Goal: Task Accomplishment & Management: Use online tool/utility

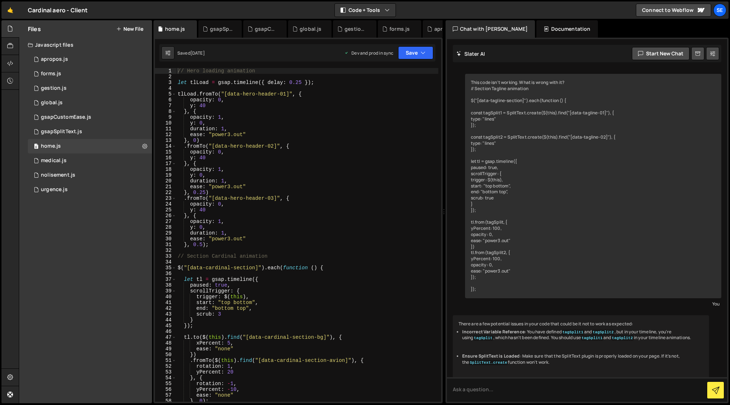
scroll to position [1824, 0]
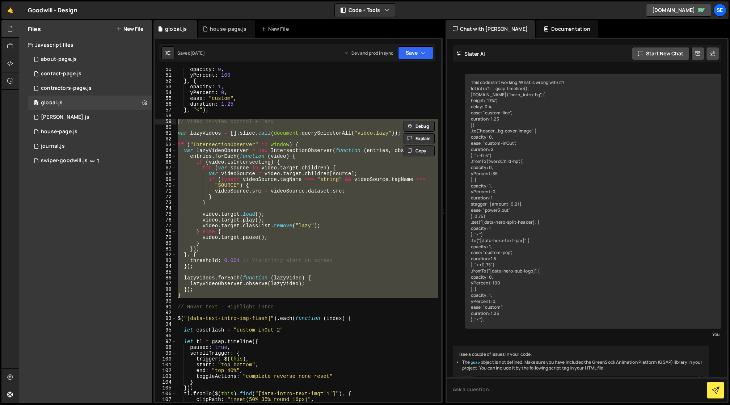
scroll to position [1886, 0]
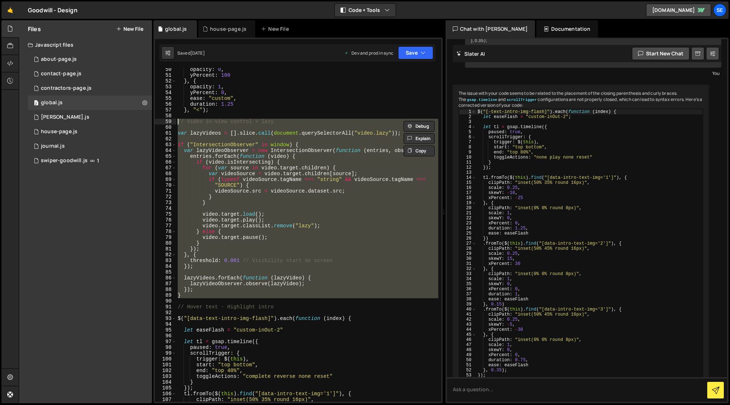
click at [268, 114] on div "opacity : 0 , yPercent : 100 } , { opacity : 1 , yPercent : 0 , ease : "custom"…" at bounding box center [307, 239] width 262 height 345
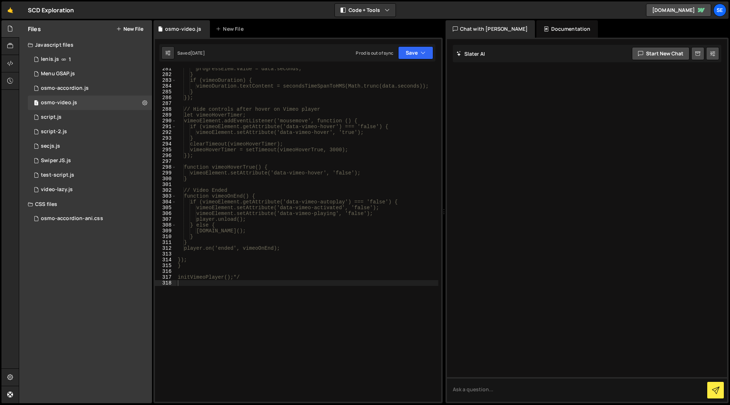
scroll to position [1653, 0]
click at [11, 8] on link "🤙" at bounding box center [10, 9] width 18 height 17
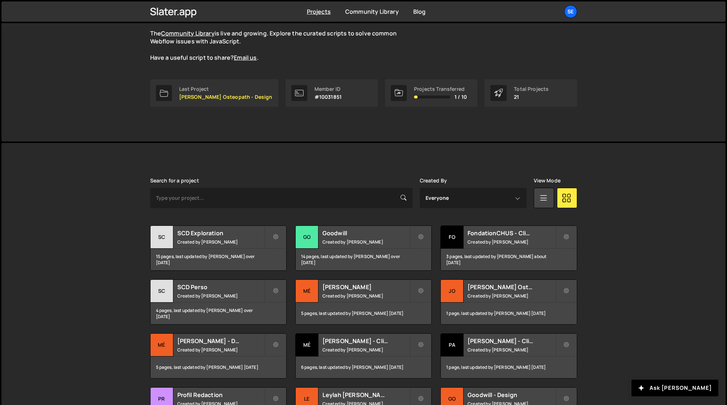
scroll to position [151, 0]
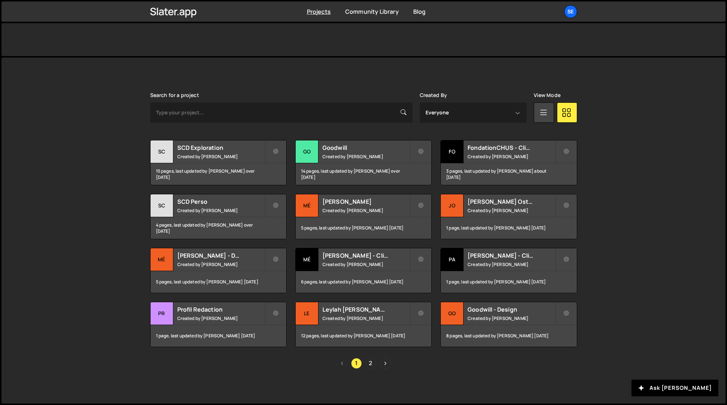
click at [371, 363] on link "2" at bounding box center [371, 363] width 11 height 11
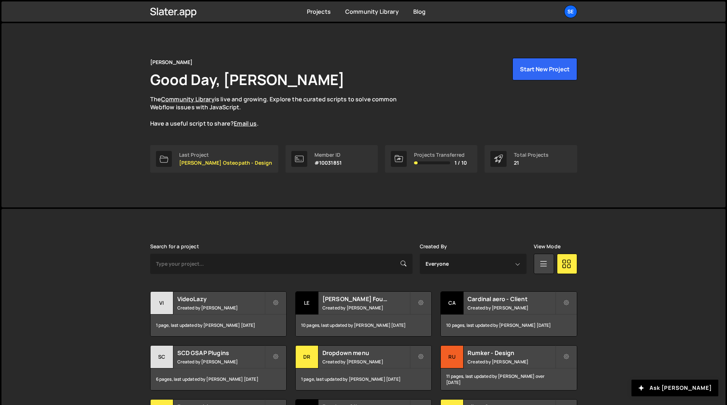
scroll to position [97, 0]
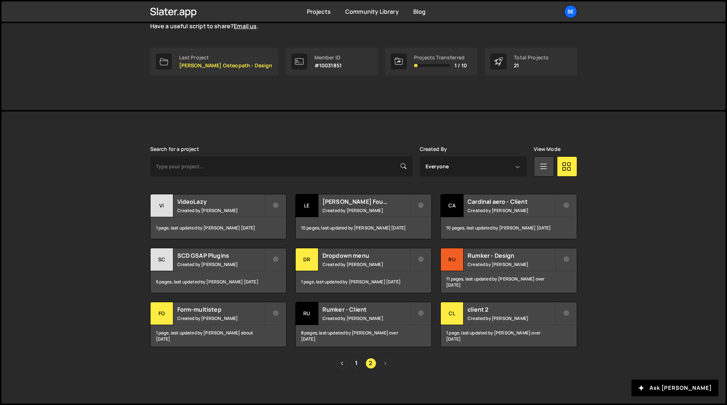
click at [386, 365] on div "1 2" at bounding box center [363, 363] width 427 height 11
click at [356, 362] on link "1" at bounding box center [356, 363] width 11 height 11
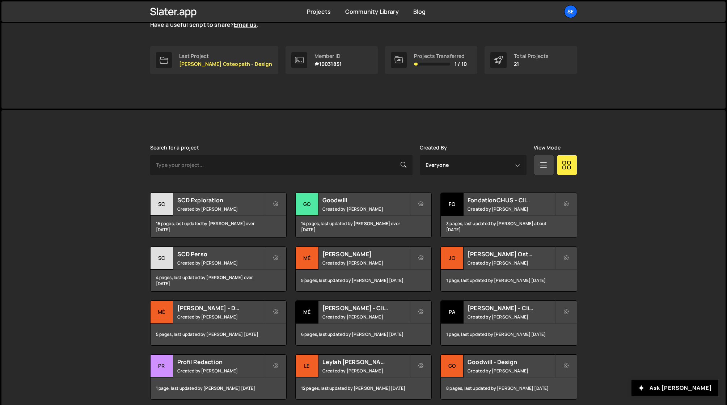
scroll to position [151, 0]
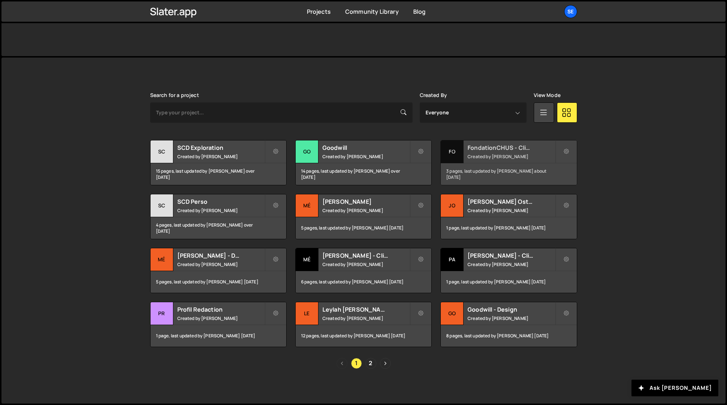
click at [454, 150] on div "Fo" at bounding box center [452, 151] width 23 height 23
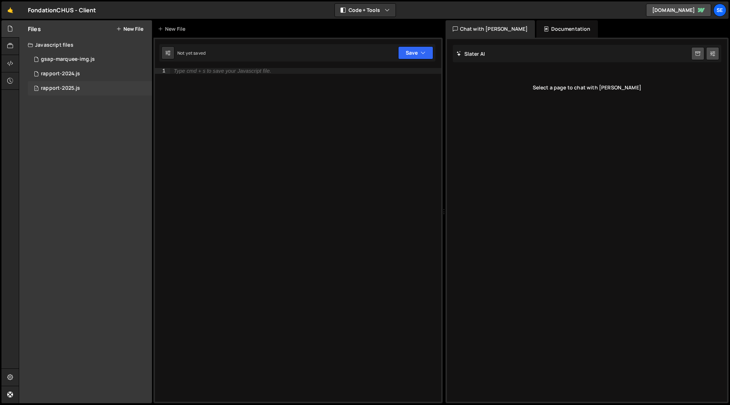
click at [73, 88] on div "rapport-2025.js" at bounding box center [60, 88] width 39 height 7
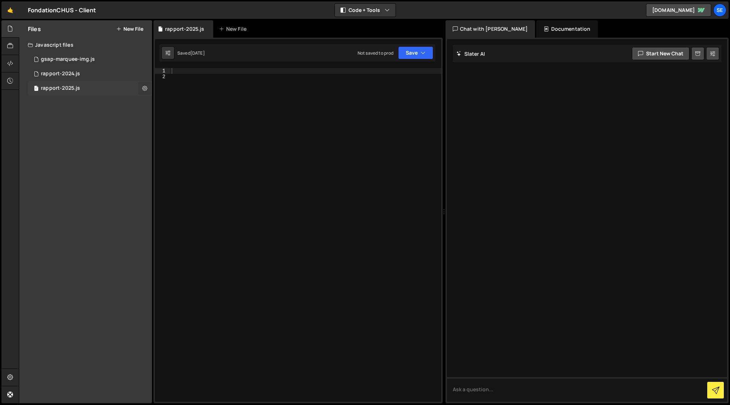
click at [144, 88] on icon at bounding box center [144, 88] width 5 height 7
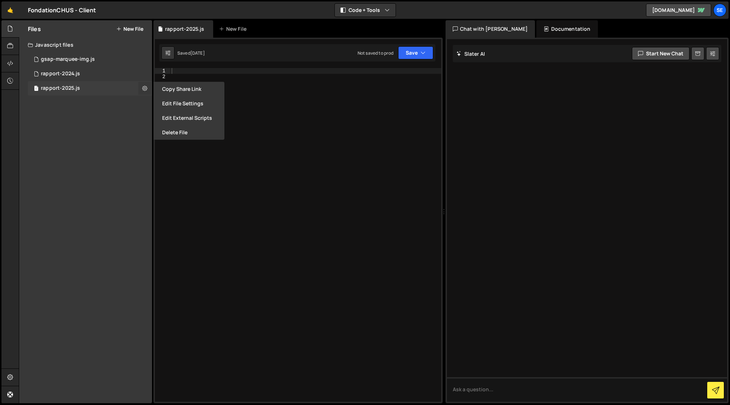
click at [144, 88] on icon at bounding box center [144, 88] width 5 height 7
click at [90, 74] on div "1 rapport-2024.js 0" at bounding box center [90, 74] width 124 height 14
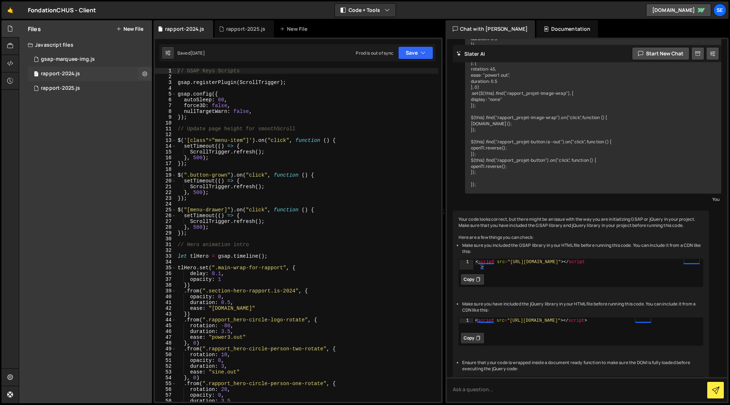
scroll to position [416, 0]
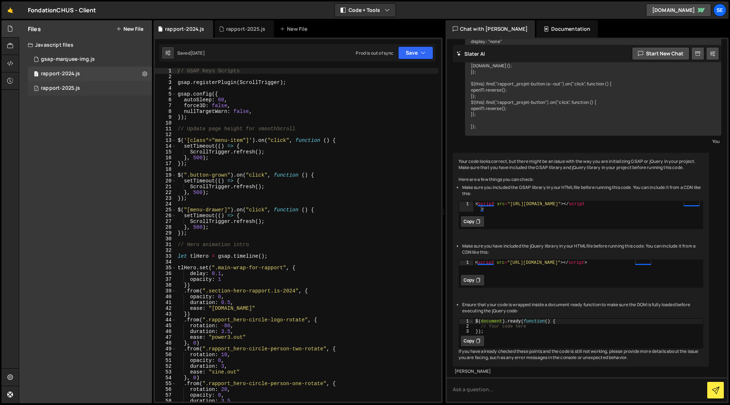
click at [52, 89] on div "rapport-2025.js" at bounding box center [60, 88] width 39 height 7
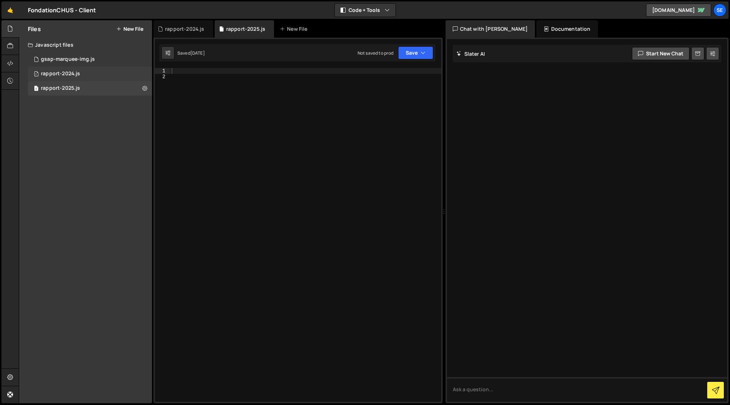
click at [68, 74] on div "rapport-2024.js" at bounding box center [60, 74] width 39 height 7
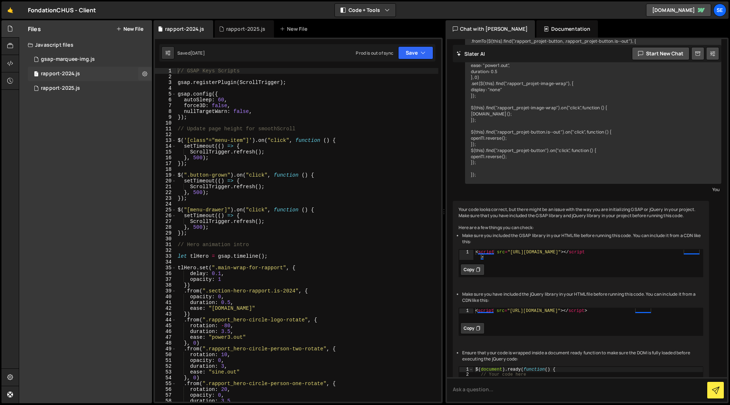
scroll to position [416, 0]
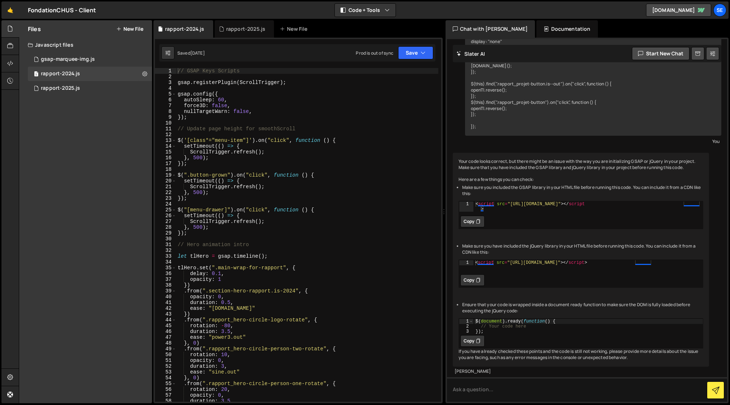
click at [223, 139] on div "// GSAP Keys Scripts gsap . registerPlugin ( ScrollTrigger ) ; gsap . config ({…" at bounding box center [307, 240] width 262 height 345
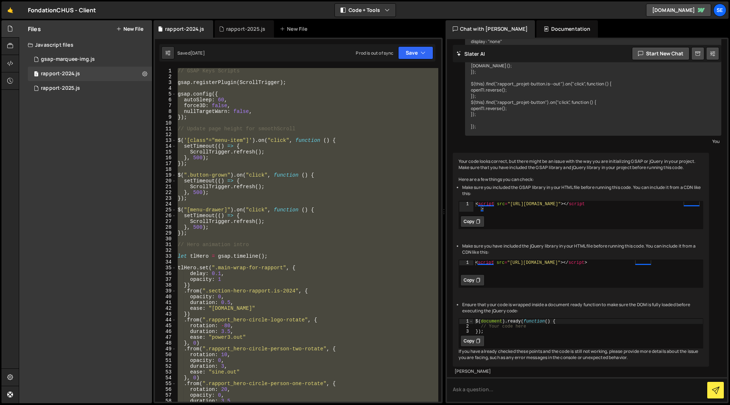
type textarea "});"
click at [71, 88] on div "rapport-2025.js" at bounding box center [60, 88] width 39 height 7
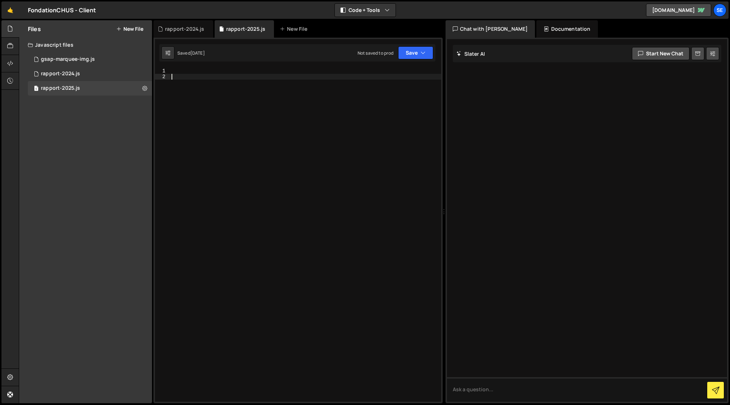
click at [200, 95] on div at bounding box center [305, 240] width 271 height 345
click at [177, 72] on div at bounding box center [305, 240] width 271 height 345
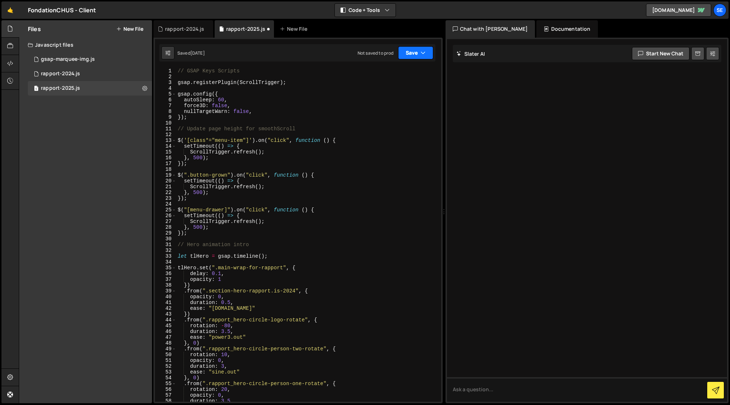
click at [424, 54] on icon "button" at bounding box center [423, 52] width 5 height 7
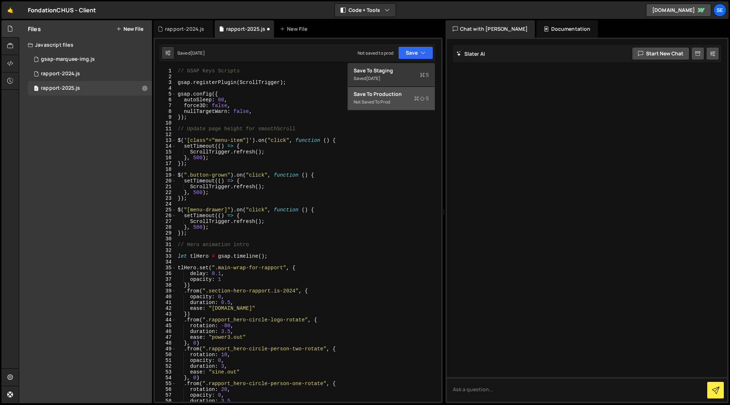
click at [400, 97] on div "Save to Production S" at bounding box center [391, 93] width 75 height 7
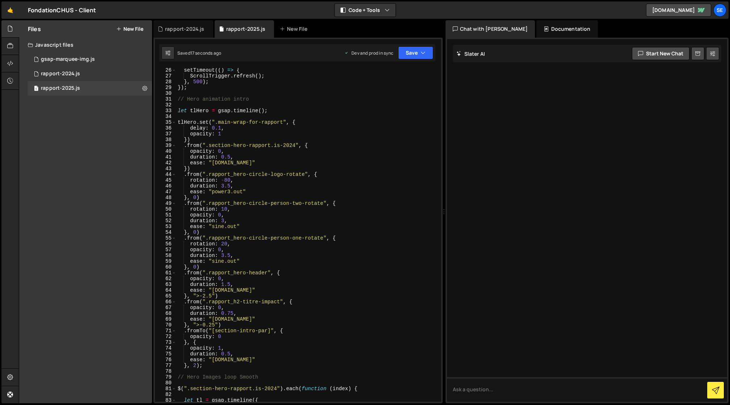
scroll to position [146, 0]
